Goal: Find contact information: Find contact information

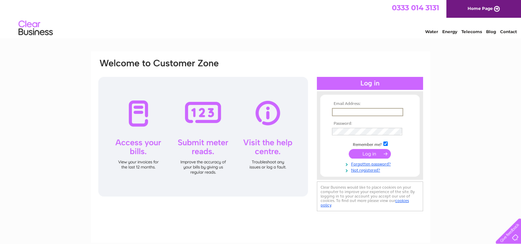
type input "[EMAIL_ADDRESS][DOMAIN_NAME]"
click at [349, 149] on input "submit" at bounding box center [370, 154] width 42 height 10
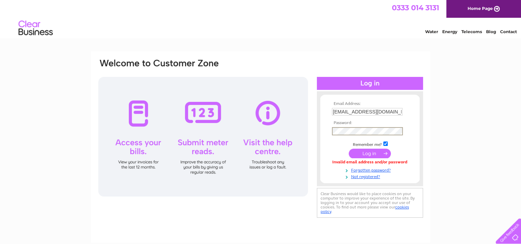
click at [349, 149] on input "submit" at bounding box center [370, 154] width 42 height 10
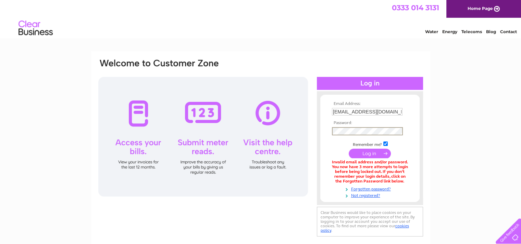
click at [349, 149] on input "submit" at bounding box center [370, 154] width 42 height 10
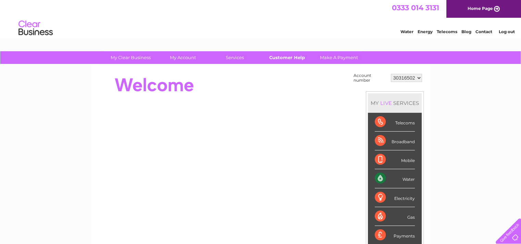
click at [282, 58] on link "Customer Help" at bounding box center [287, 57] width 56 height 13
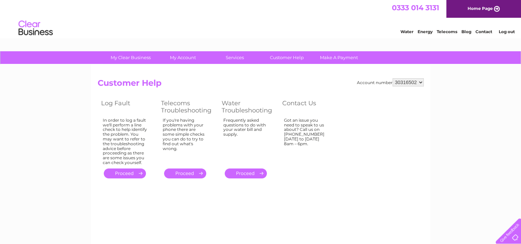
click at [483, 29] on link "Contact" at bounding box center [483, 31] width 17 height 5
